Goal: Ask a question

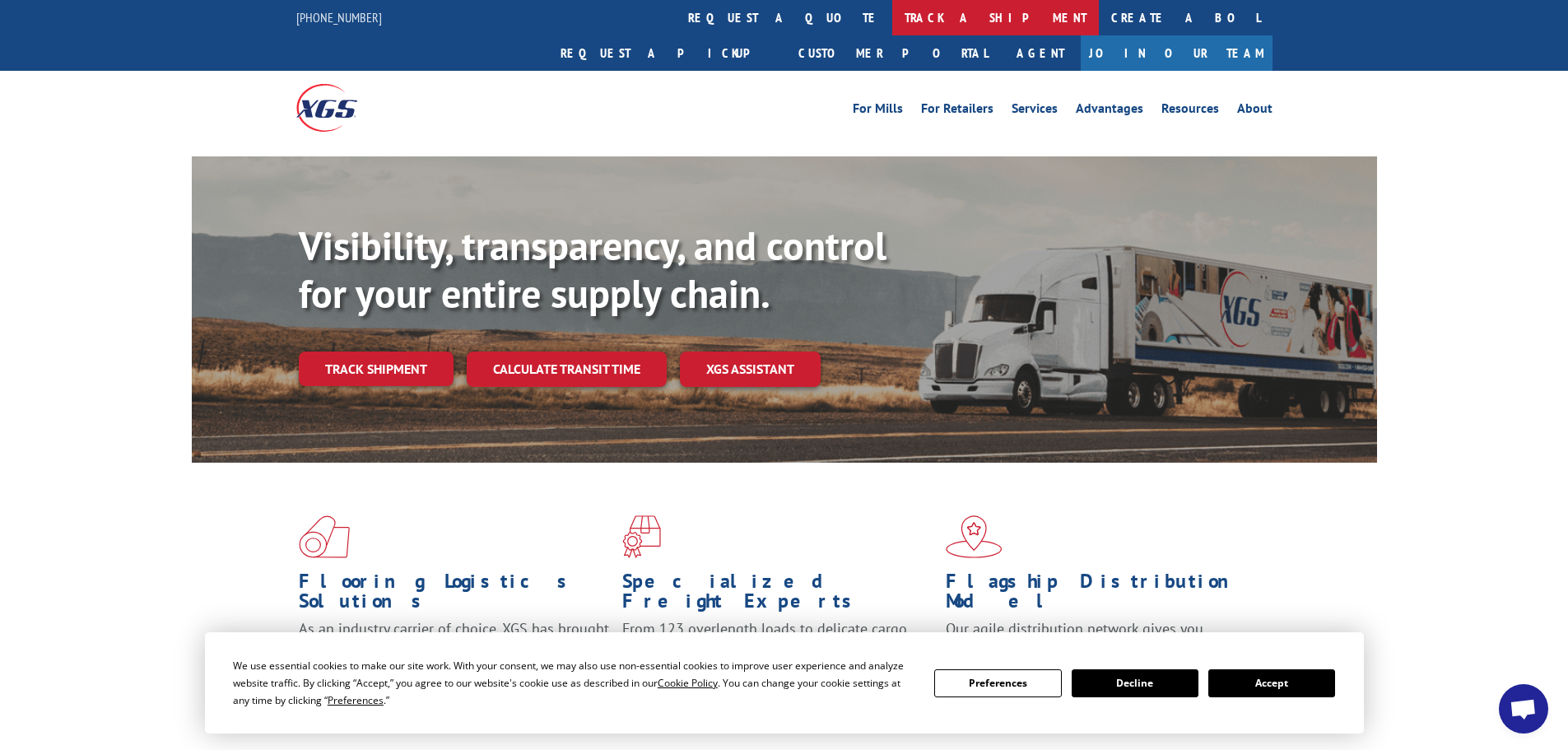
click at [892, 13] on link "track a shipment" at bounding box center [995, 18] width 207 height 35
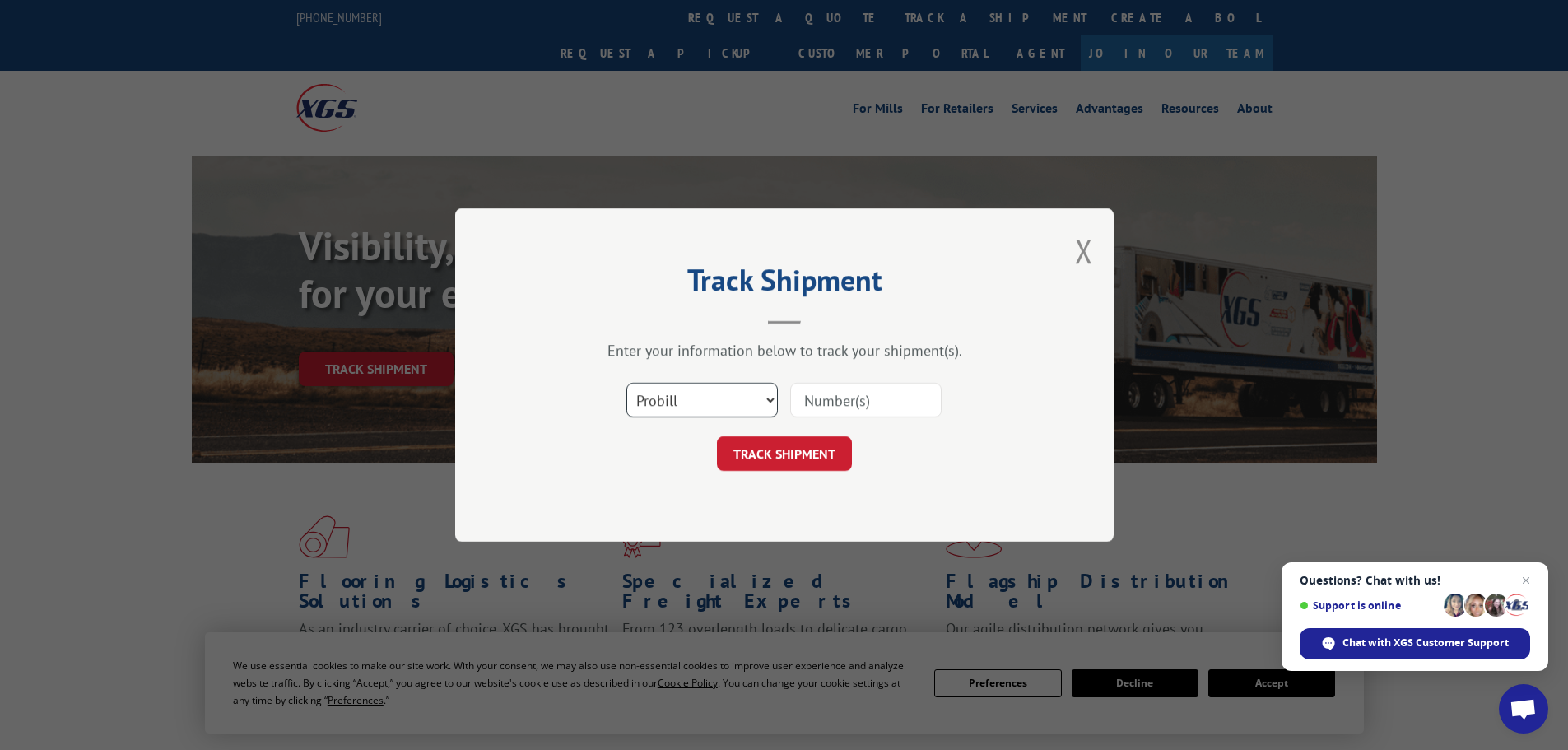
click at [691, 411] on select "Select category... Probill BOL PO" at bounding box center [702, 400] width 151 height 34
select select "bol"
click at [626, 383] on select "Select category... Probill BOL PO" at bounding box center [702, 400] width 151 height 34
click at [874, 408] on input at bounding box center [865, 400] width 151 height 34
paste input "6158368"
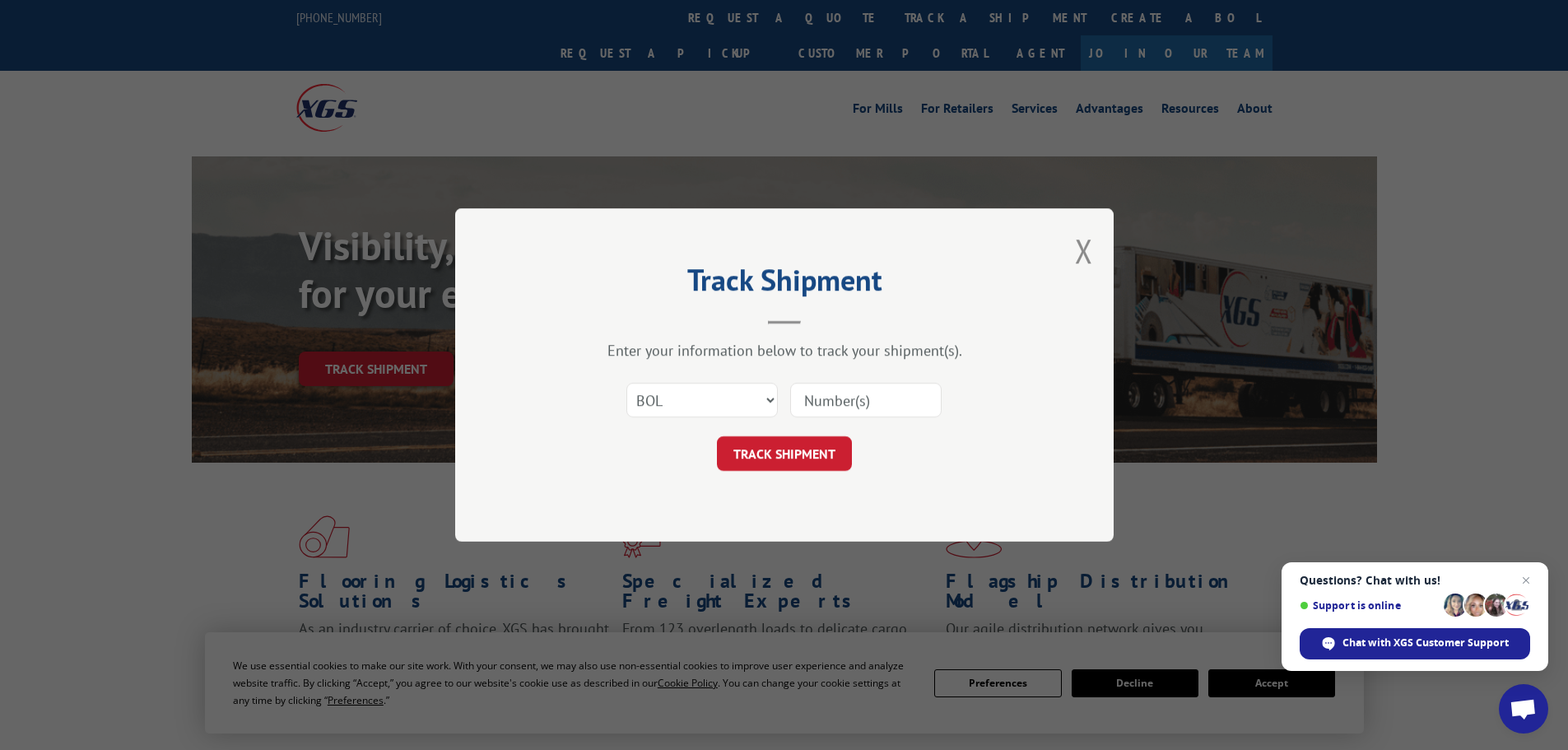
type input "6158368"
click button "TRACK SHIPMENT" at bounding box center [784, 453] width 135 height 34
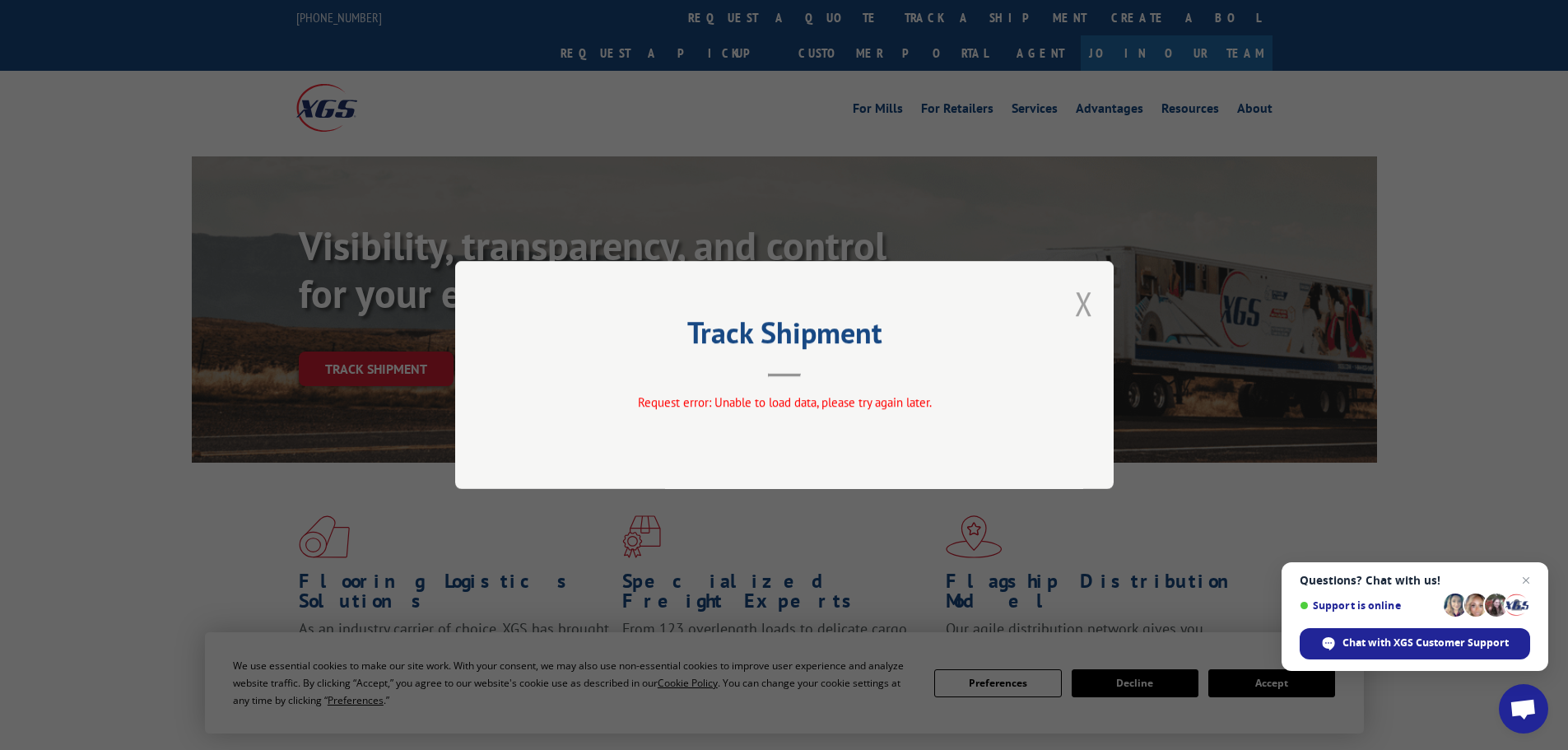
click at [1084, 313] on button "Close modal" at bounding box center [1084, 302] width 18 height 43
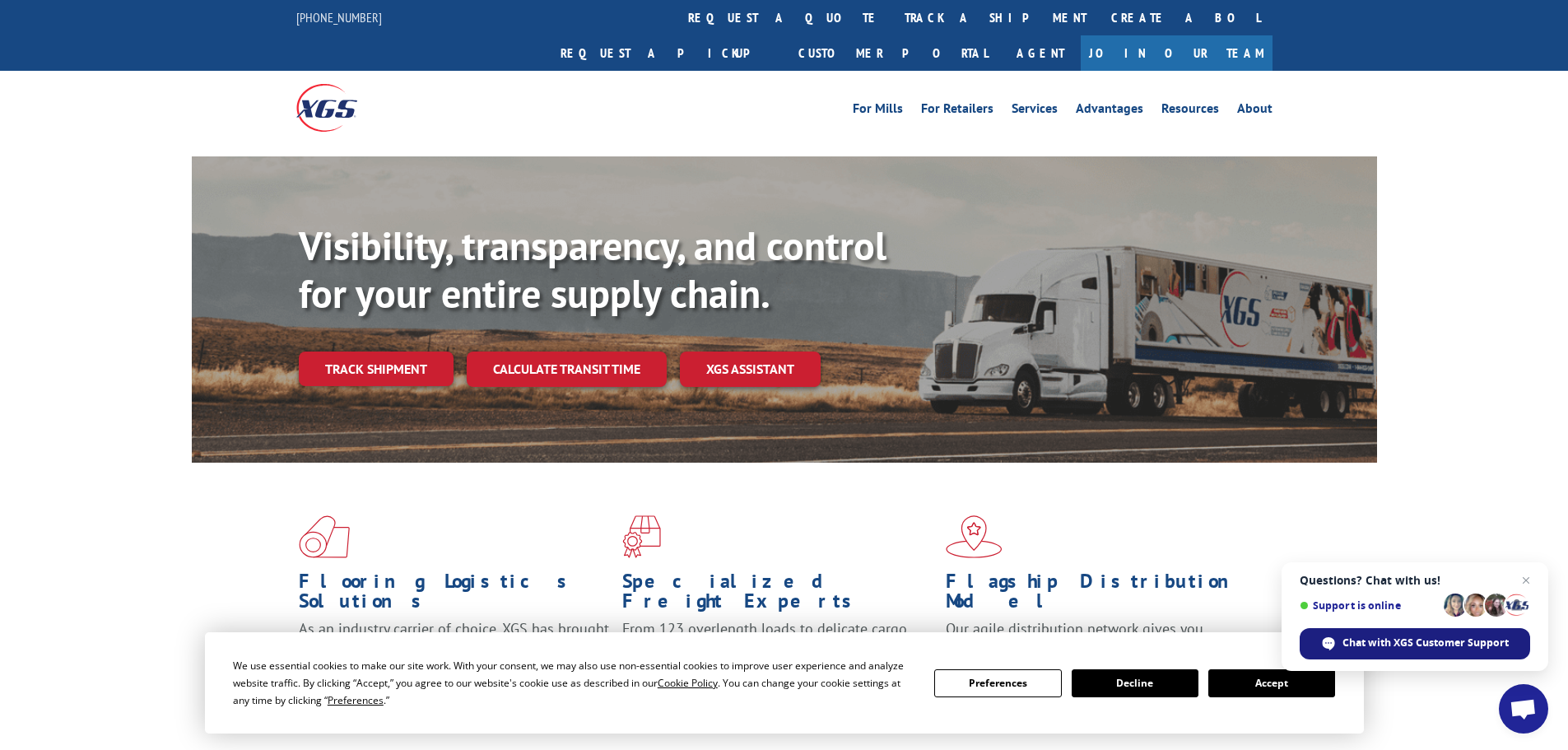
click at [1410, 655] on div "Chat with XGS Customer Support" at bounding box center [1415, 643] width 230 height 31
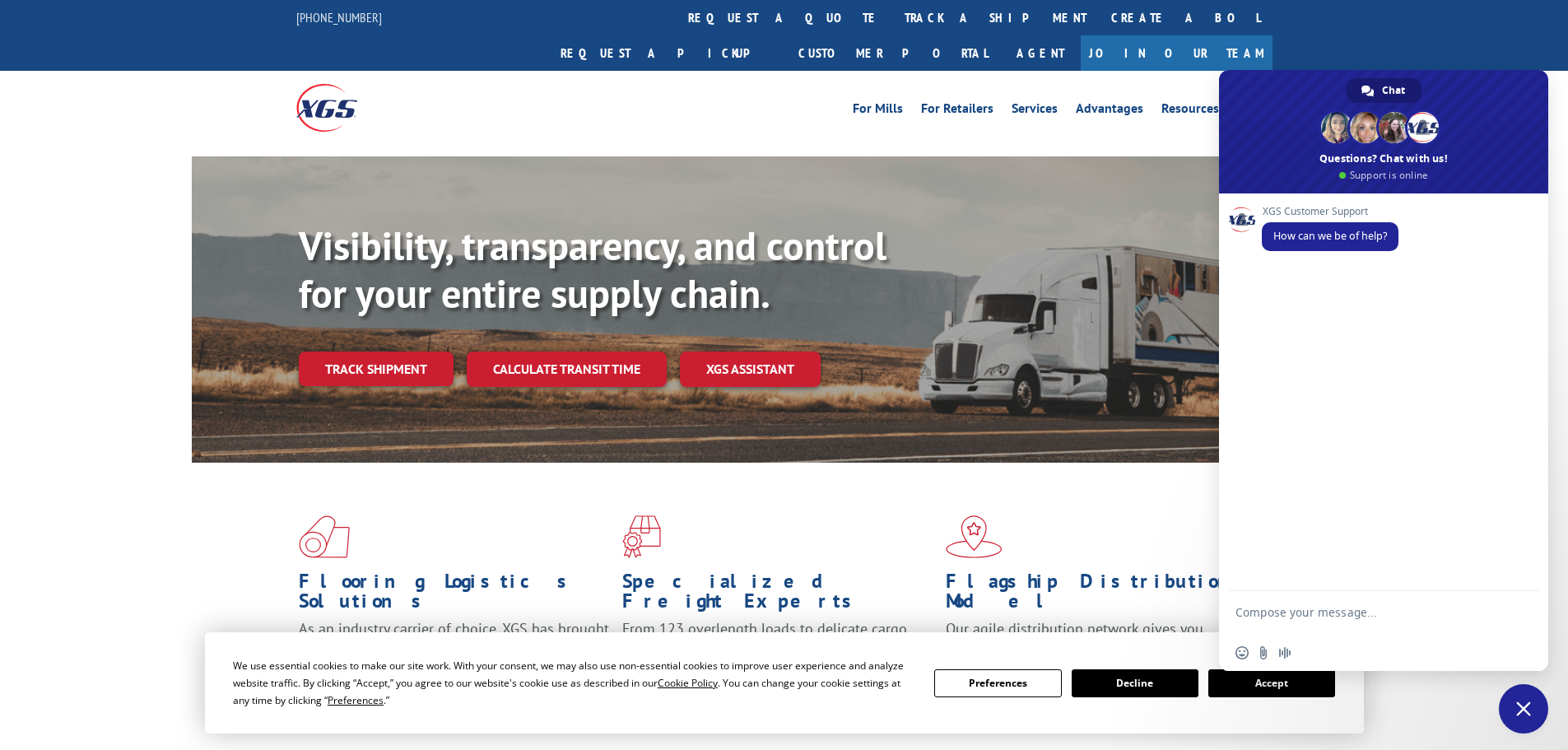
click at [1394, 608] on textarea "Compose your message..." at bounding box center [1365, 619] width 260 height 29
paste textarea "6158368"
click at [1410, 632] on textarea "I cannot log into my customer portal. Can you please give me the ETA for BOL#61…" at bounding box center [1365, 619] width 260 height 29
click at [1468, 627] on textarea "I cannot log into my customer portal. Can you please give me the ETA for BOL# 6…" at bounding box center [1365, 619] width 260 height 29
click at [1238, 609] on textarea "I cannot log into my customer portal. Can you please give me the ETA for BOL# 6…" at bounding box center [1365, 604] width 260 height 59
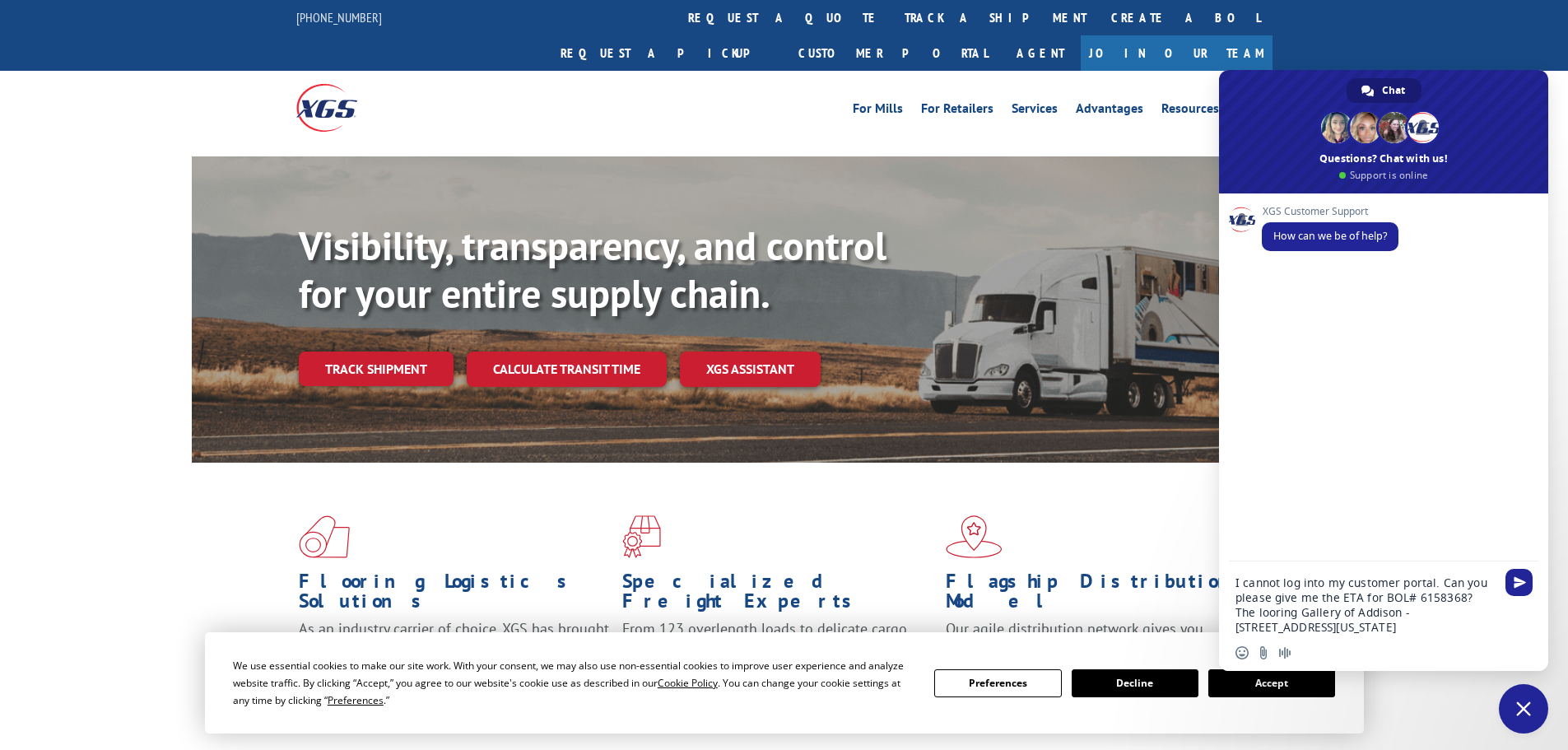
type textarea "I cannot log into my customer portal. Can you please give me the ETA for BOL# 6…"
click at [1369, 631] on textarea "I cannot log into my customer portal. Can you please give me the ETA for BOL# 6…" at bounding box center [1365, 604] width 260 height 59
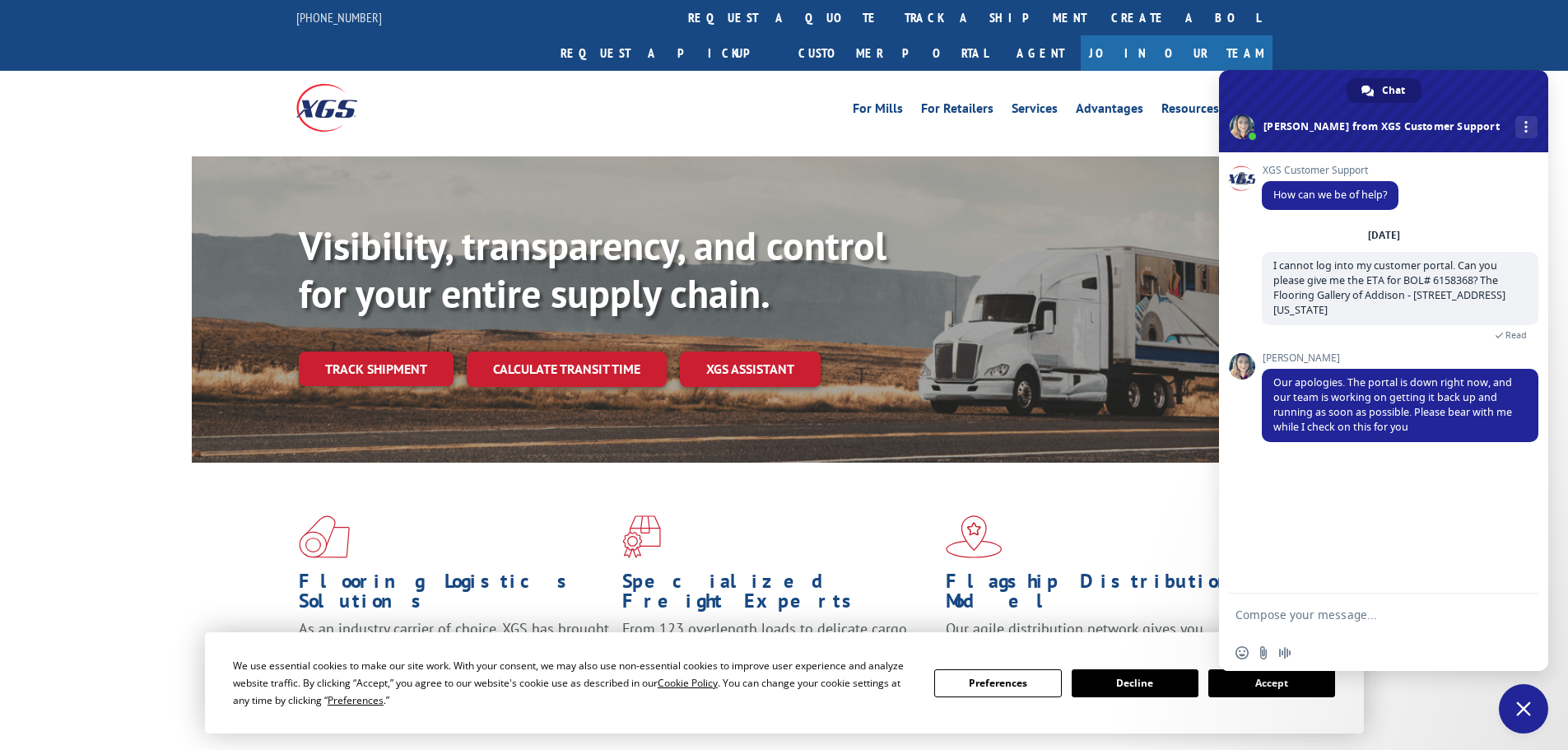
click at [1304, 615] on textarea "Compose your message..." at bounding box center [1365, 615] width 260 height 15
type textarea "Thank you"
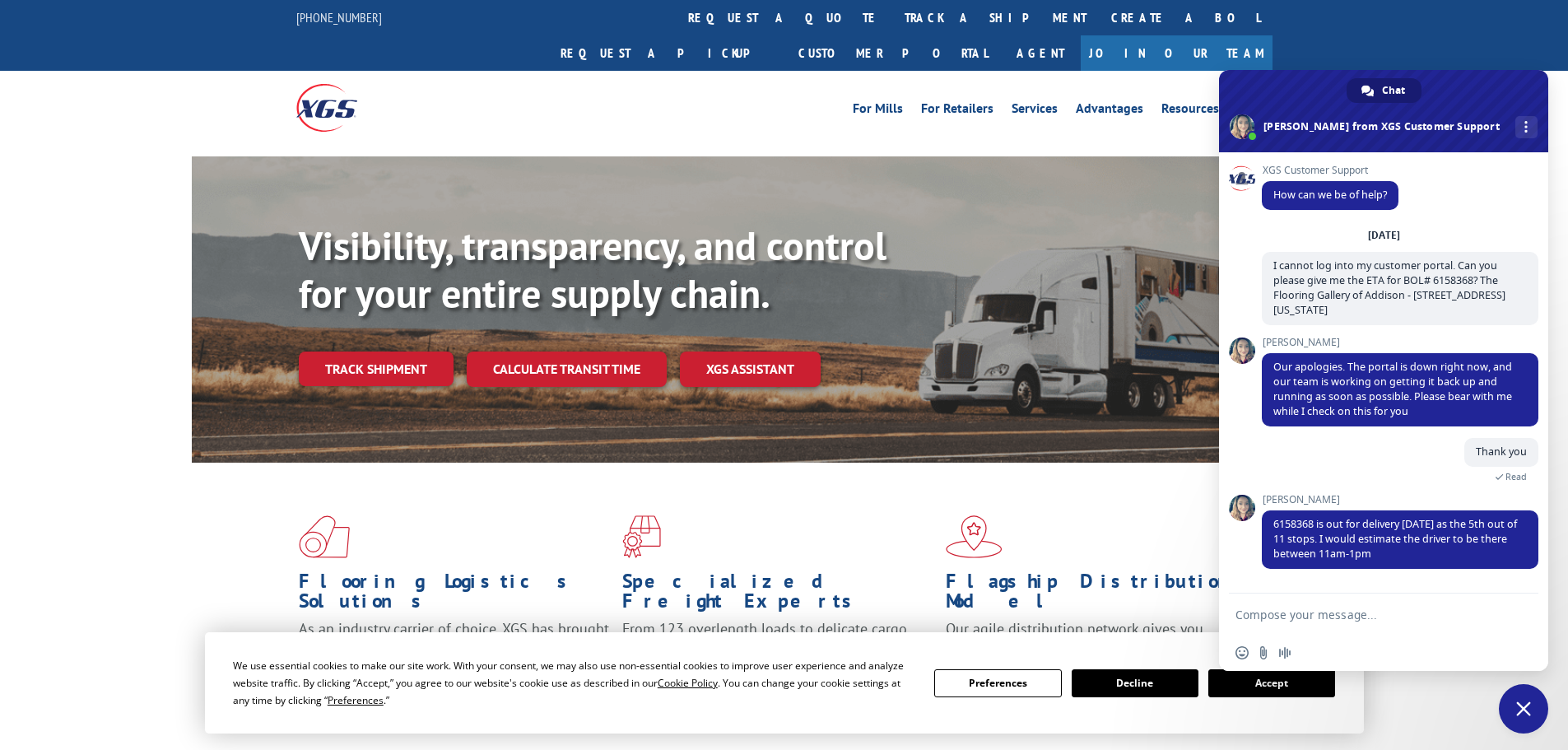
click at [1272, 608] on textarea "Compose your message..." at bounding box center [1365, 615] width 260 height 15
type textarea "Thank you!"
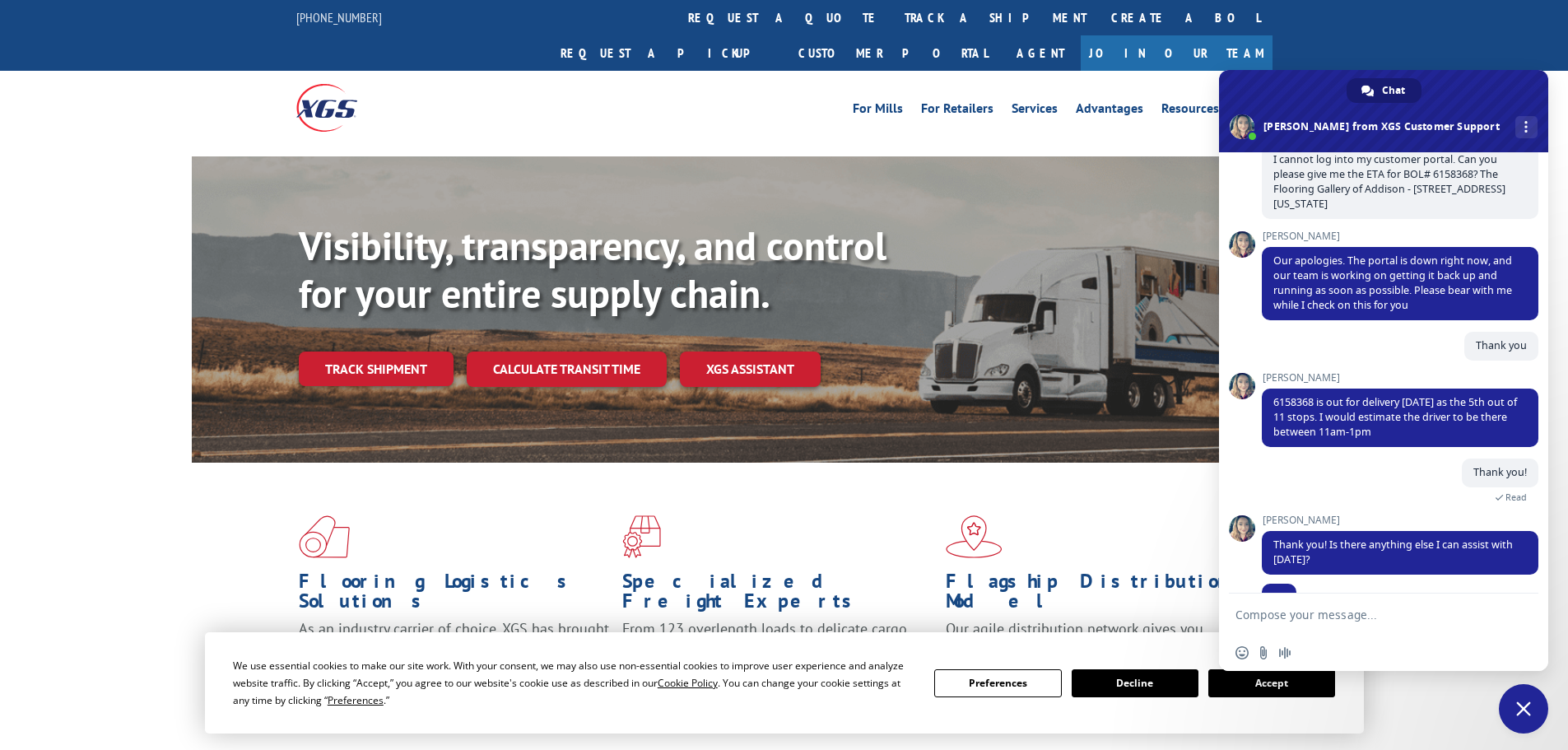
scroll to position [138, 0]
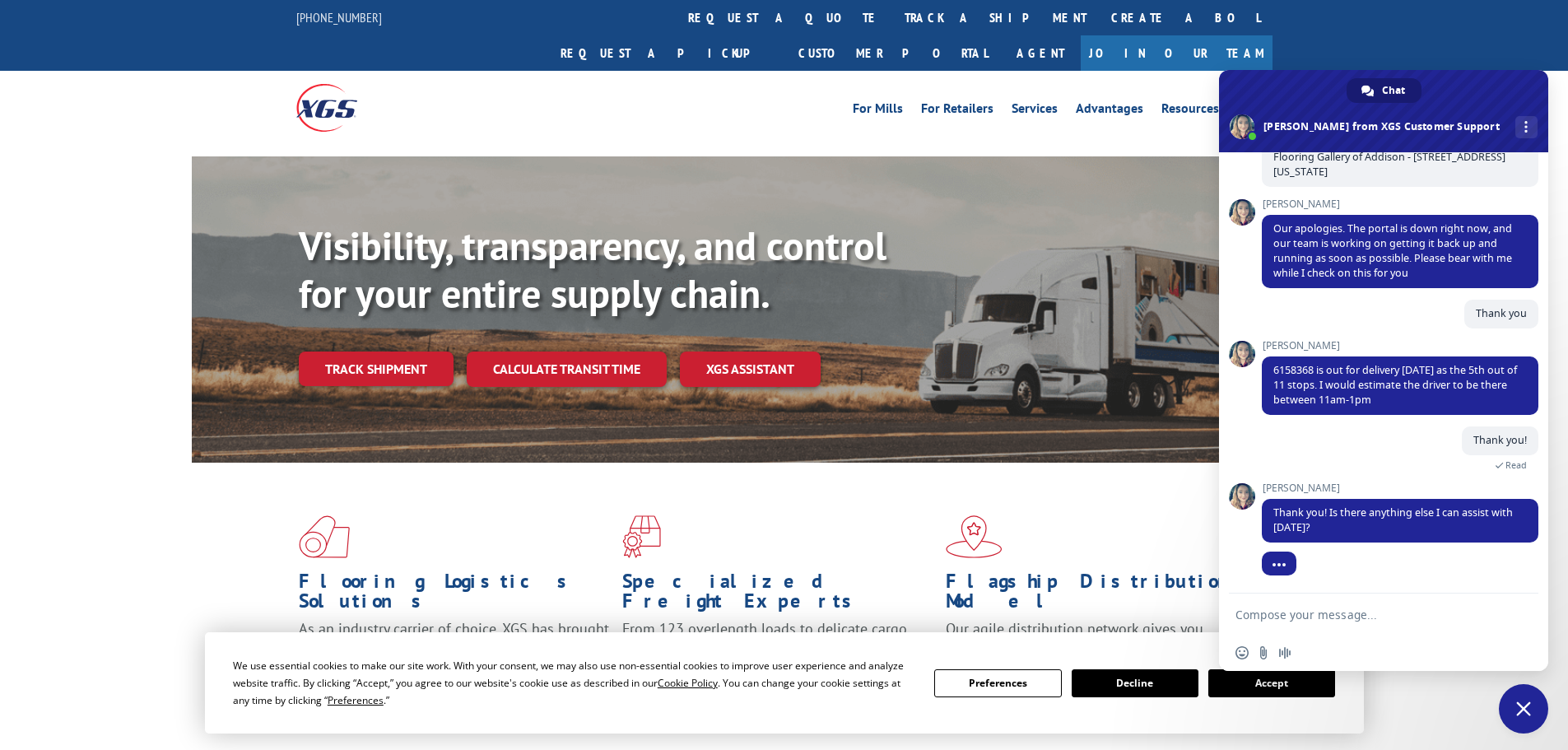
click at [1448, 615] on textarea "Compose your message..." at bounding box center [1365, 615] width 260 height 15
type textarea "Nope"
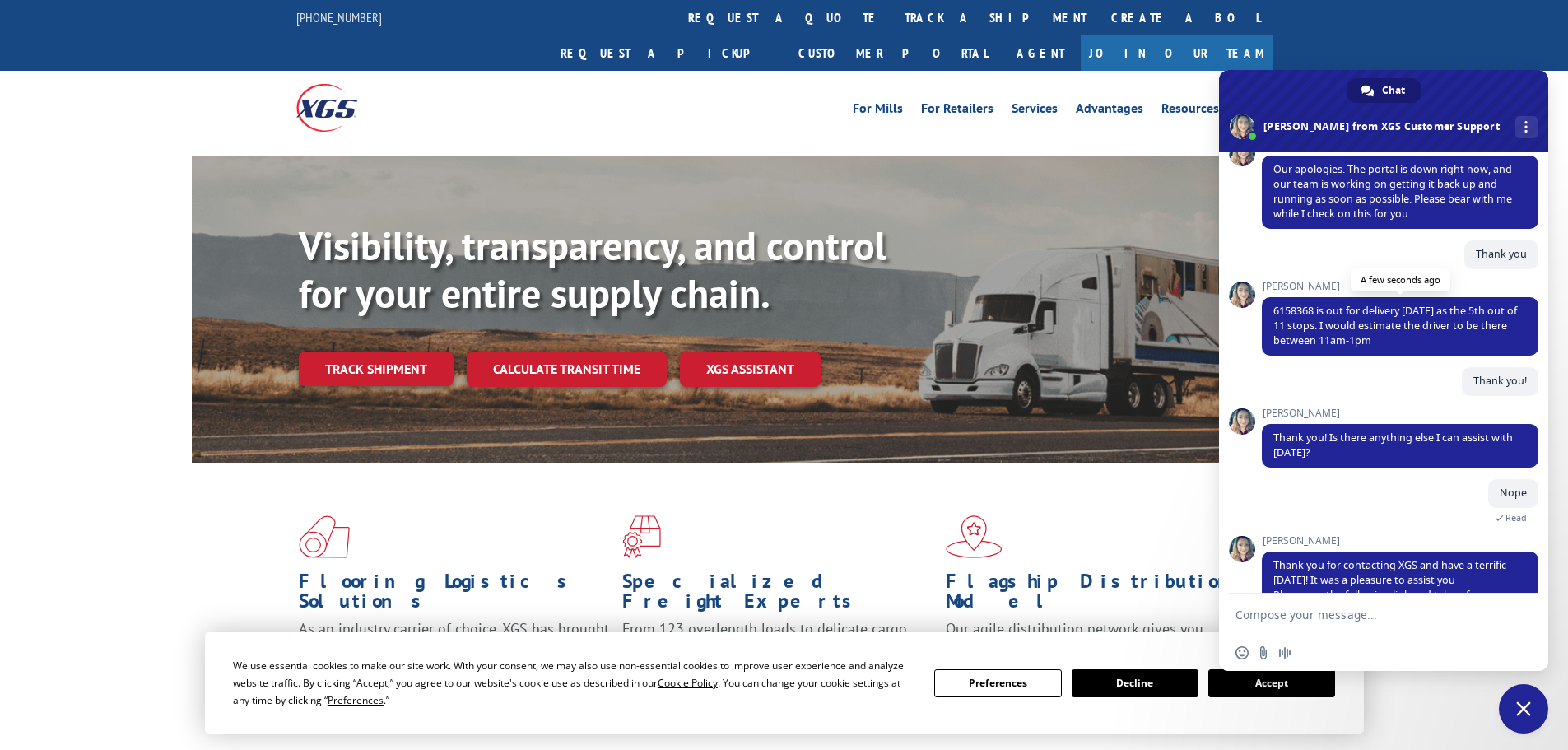
scroll to position [263, 0]
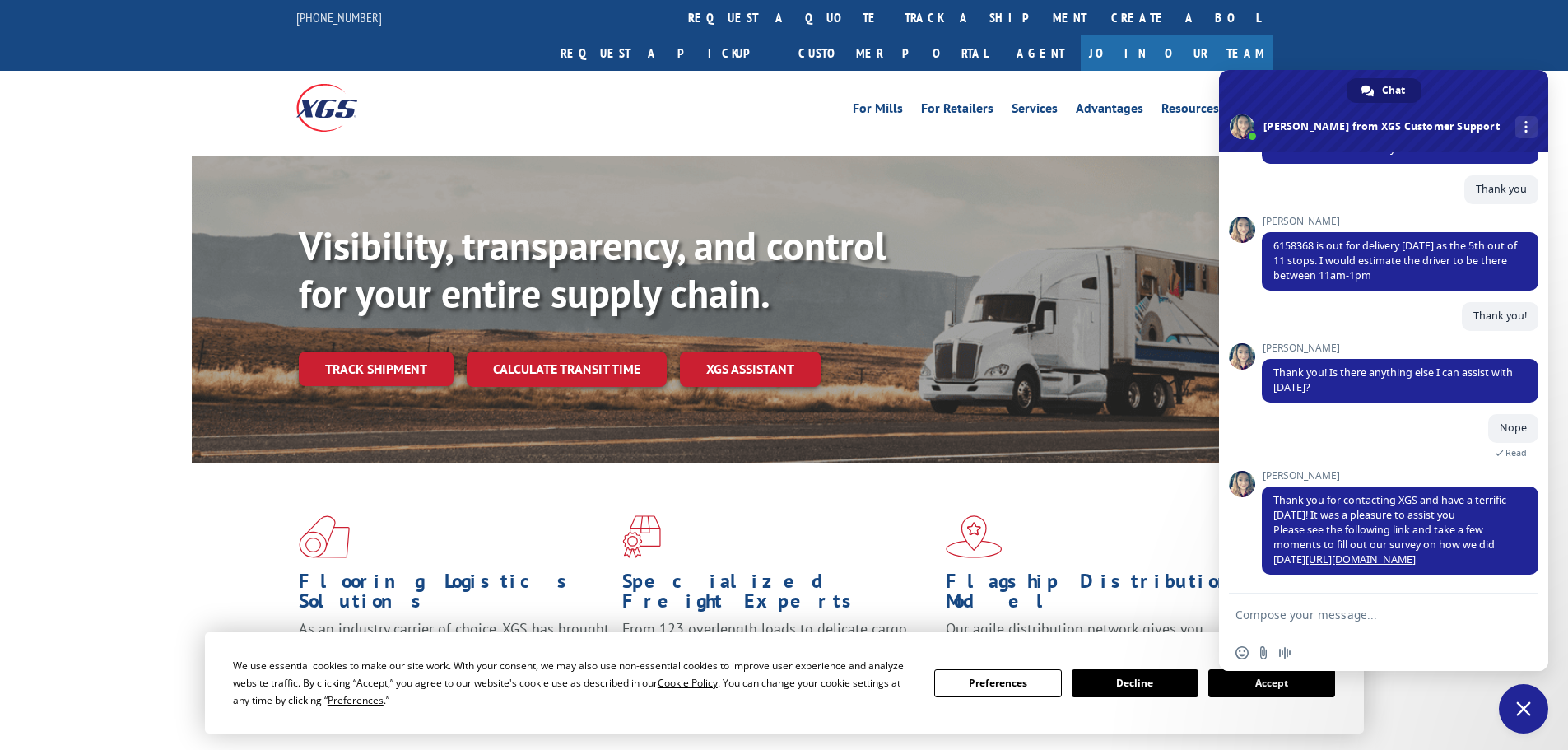
click at [1511, 693] on span "Close chat" at bounding box center [1524, 708] width 50 height 50
